Goal: Task Accomplishment & Management: Manage account settings

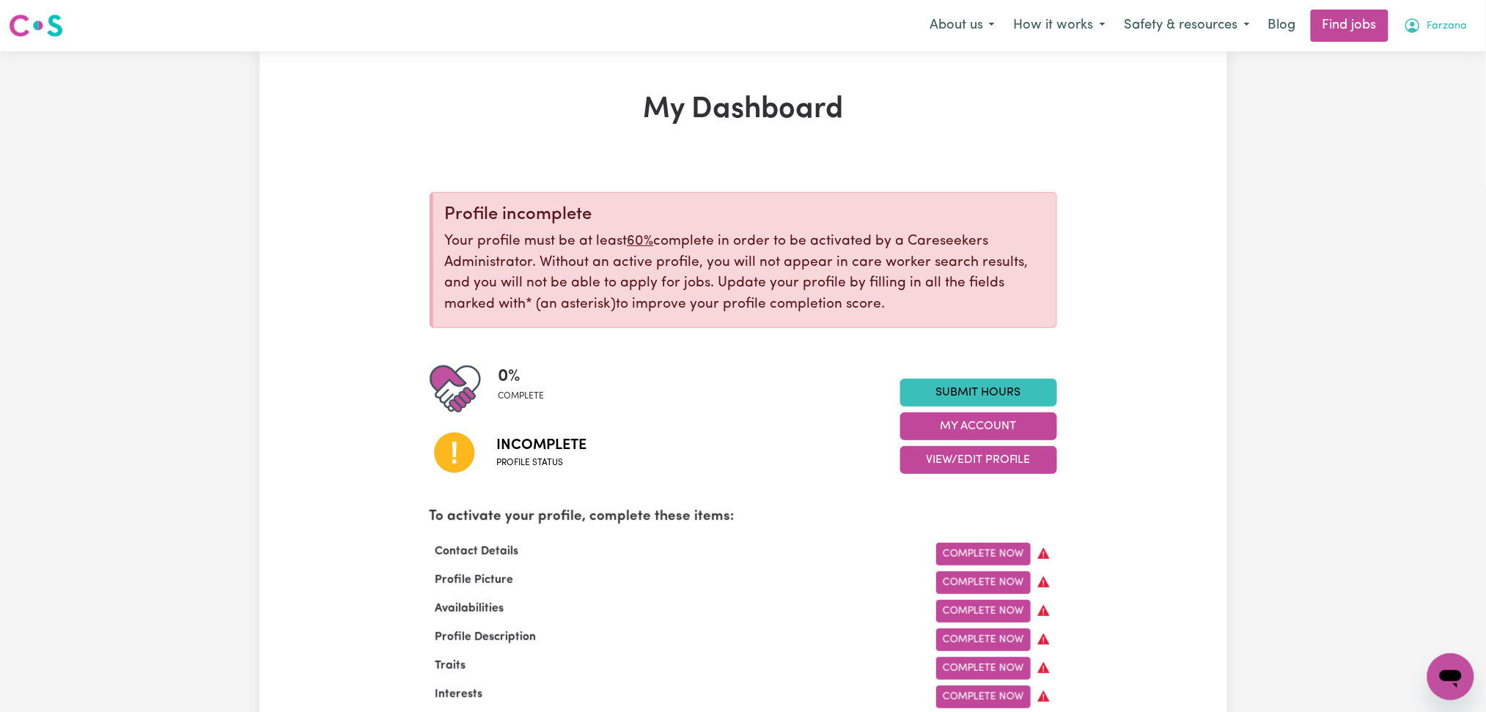
click at [1424, 39] on button "Farzana" at bounding box center [1435, 25] width 83 height 31
click at [1422, 122] on link "Logout" at bounding box center [1418, 112] width 116 height 28
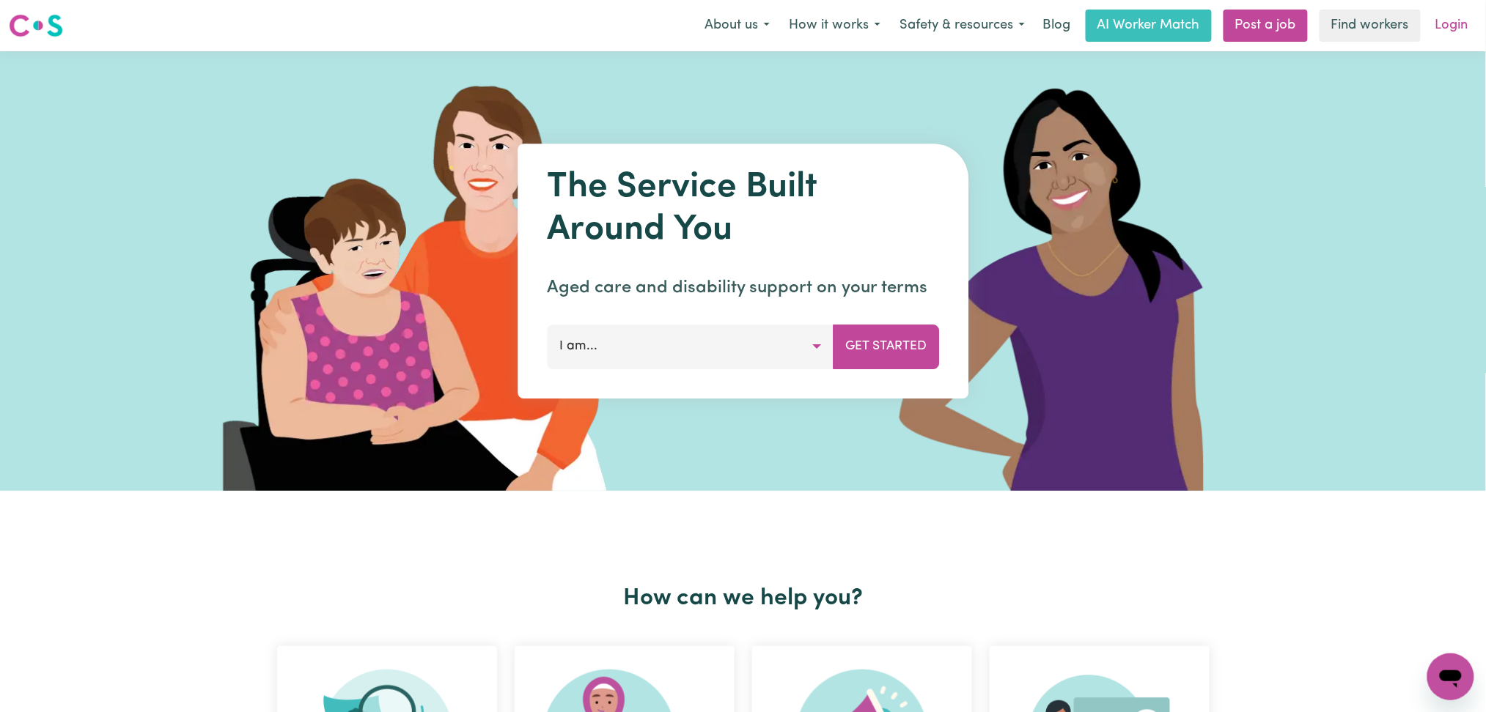
click at [1455, 19] on link "Login" at bounding box center [1451, 26] width 51 height 32
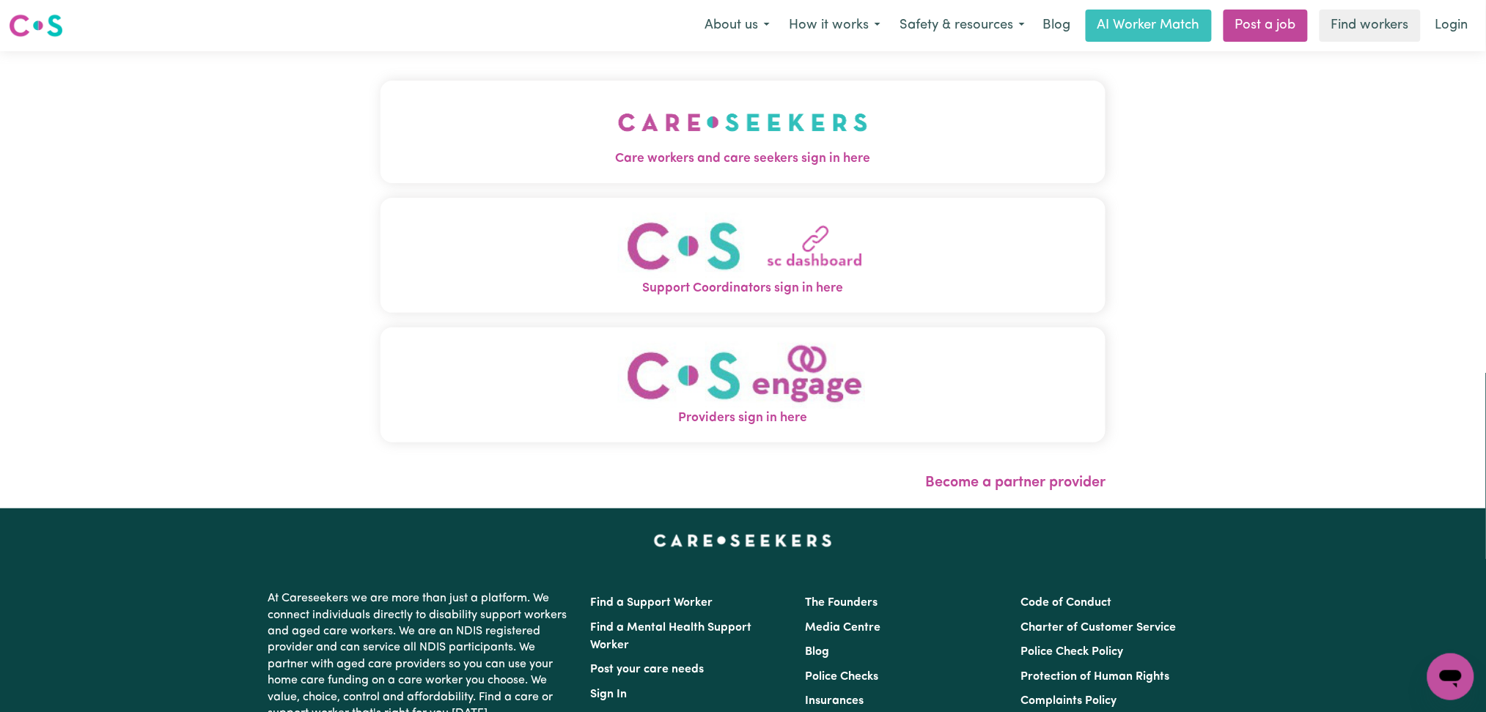
click at [558, 133] on button "Care workers and care seekers sign in here" at bounding box center [743, 132] width 726 height 103
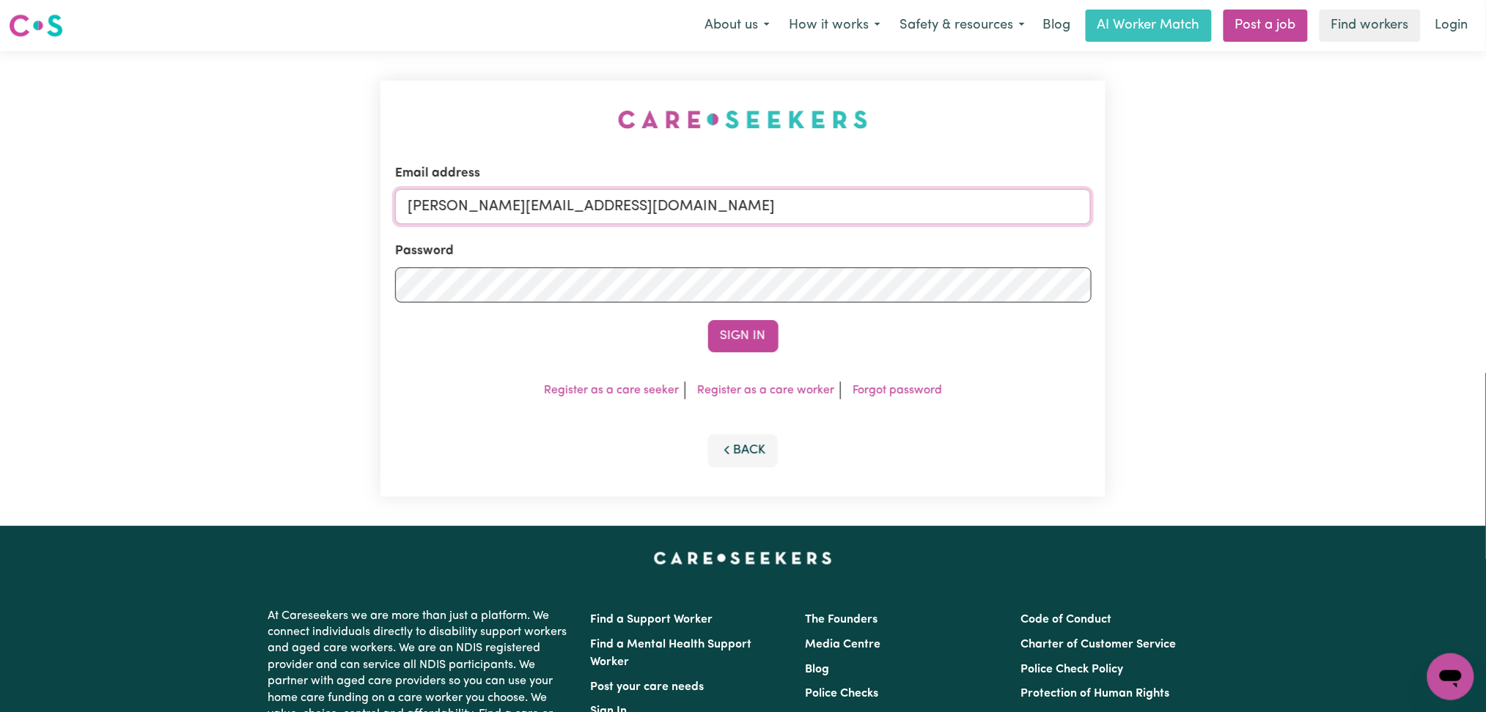
click at [561, 206] on input "[PERSON_NAME][EMAIL_ADDRESS][DOMAIN_NAME]" at bounding box center [743, 206] width 696 height 35
drag, startPoint x: 484, startPoint y: 204, endPoint x: 1003, endPoint y: 222, distance: 519.9
click at [1003, 222] on input "Superuser~[EMAIL_ADDRESS][DOMAIN_NAME]" at bounding box center [743, 206] width 696 height 35
type input "Superuser~[EMAIL_ADDRESS][DOMAIN_NAME]"
click at [757, 339] on button "Sign In" at bounding box center [743, 336] width 70 height 32
